Goal: Transaction & Acquisition: Purchase product/service

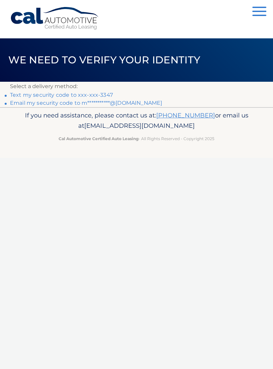
click at [100, 89] on p "Select a delivery method:" at bounding box center [136, 86] width 253 height 9
click at [103, 92] on link "Text my security code to xxx-xxx-3347" at bounding box center [61, 95] width 103 height 6
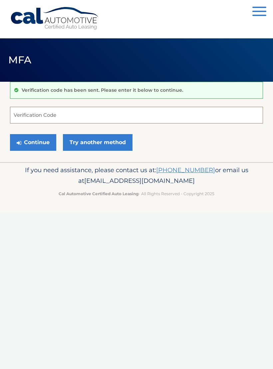
click at [64, 115] on input "Verification Code" at bounding box center [136, 115] width 253 height 17
type input "245573"
click at [31, 140] on button "Continue" at bounding box center [33, 142] width 46 height 17
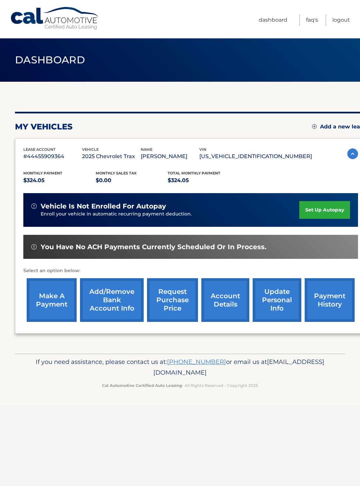
click at [51, 297] on link "make a payment" at bounding box center [52, 300] width 50 height 44
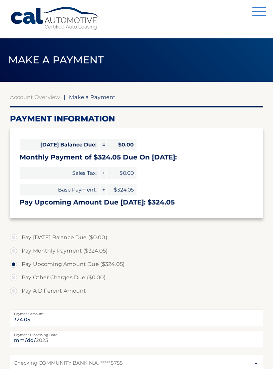
select select "ODk5NTMxNmMtNWUyMi00MzZhLWE0ZWQtMWZlYzNiZTg5NTNm"
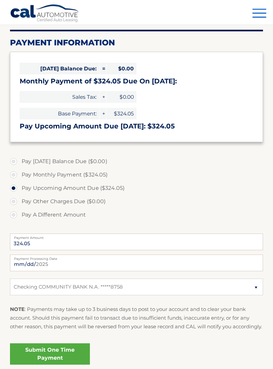
scroll to position [76, 0]
click at [50, 359] on link "Submit One Time Payment" at bounding box center [50, 353] width 80 height 21
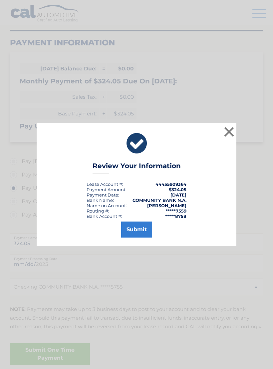
click at [138, 234] on button "Submit" at bounding box center [136, 229] width 31 height 16
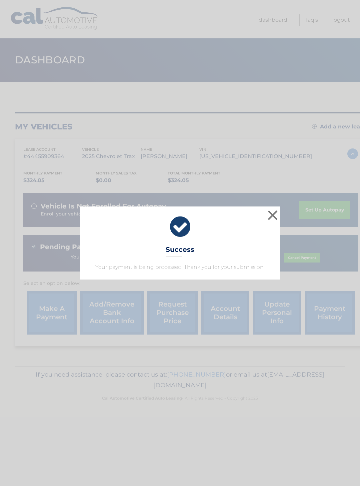
click at [275, 213] on button "×" at bounding box center [272, 214] width 13 height 13
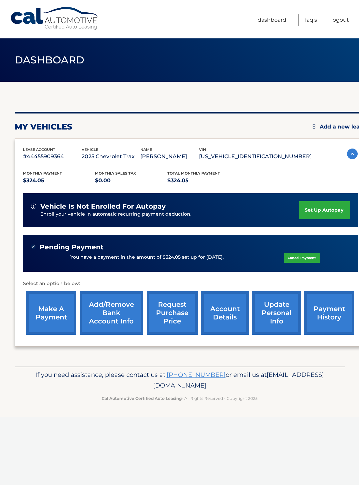
click at [339, 20] on link "Logout" at bounding box center [341, 20] width 18 height 12
